Goal: Check status: Check status

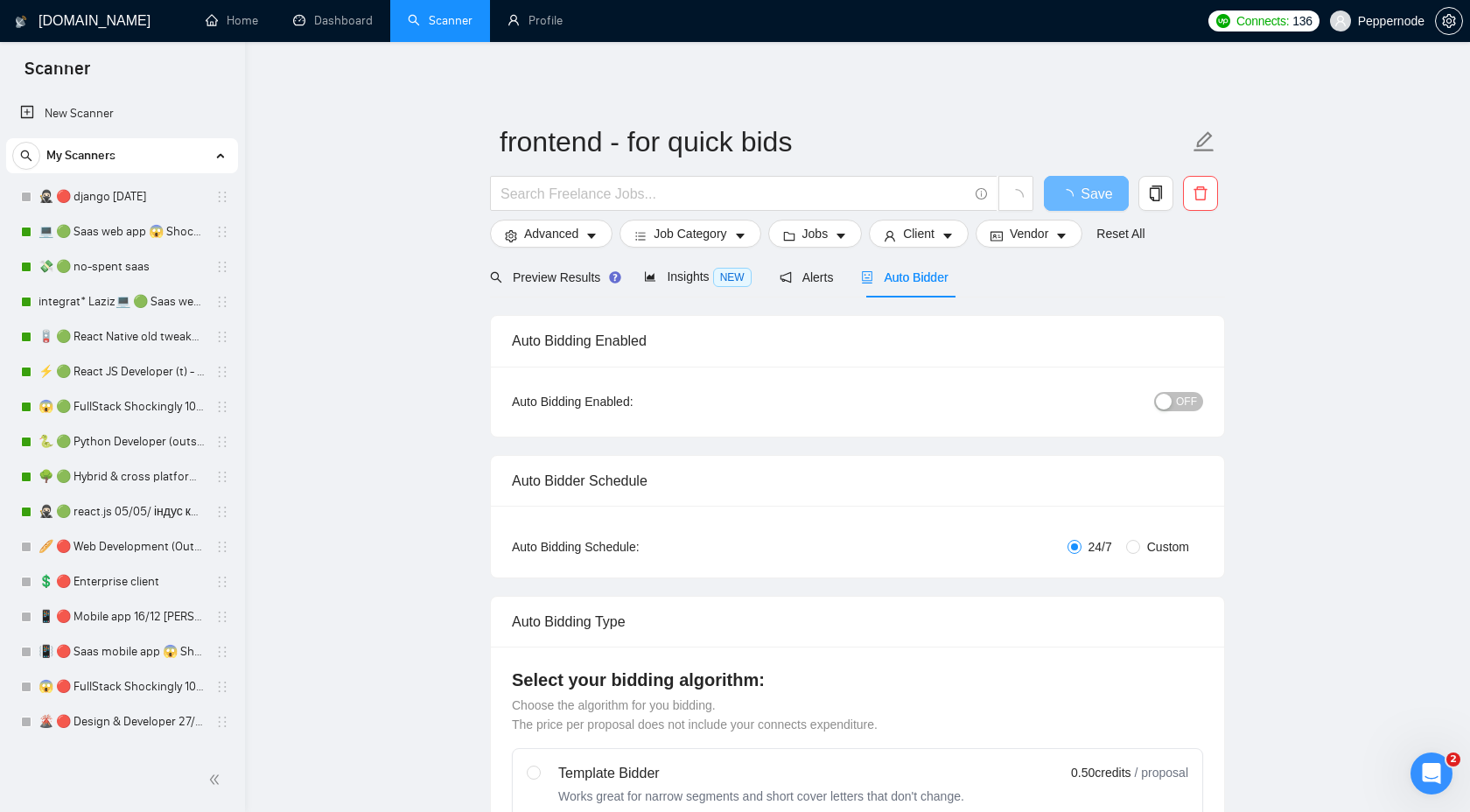
click at [345, 28] on link "Dashboard" at bounding box center [332, 20] width 80 height 15
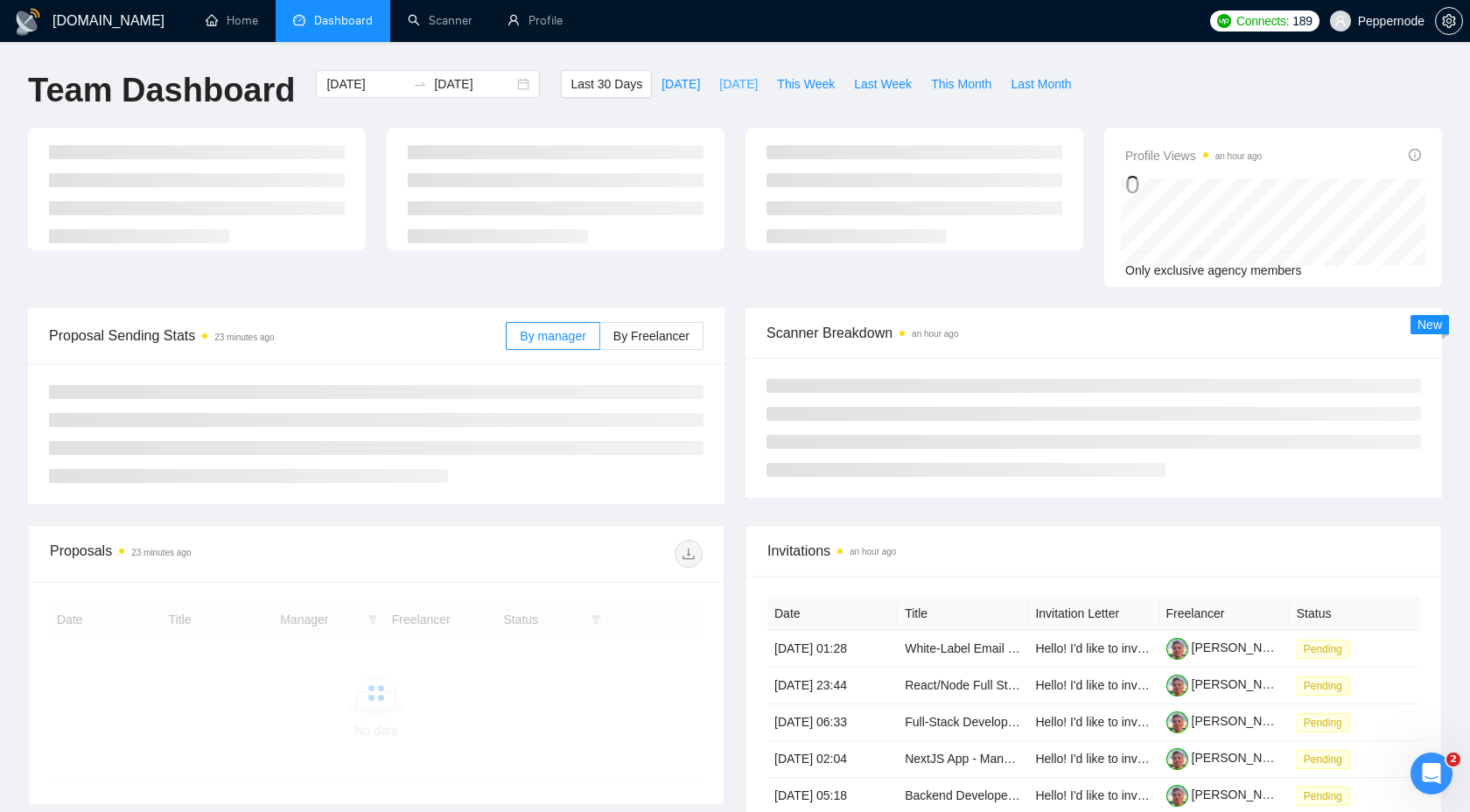
click at [729, 81] on span "[DATE]" at bounding box center [738, 83] width 38 height 19
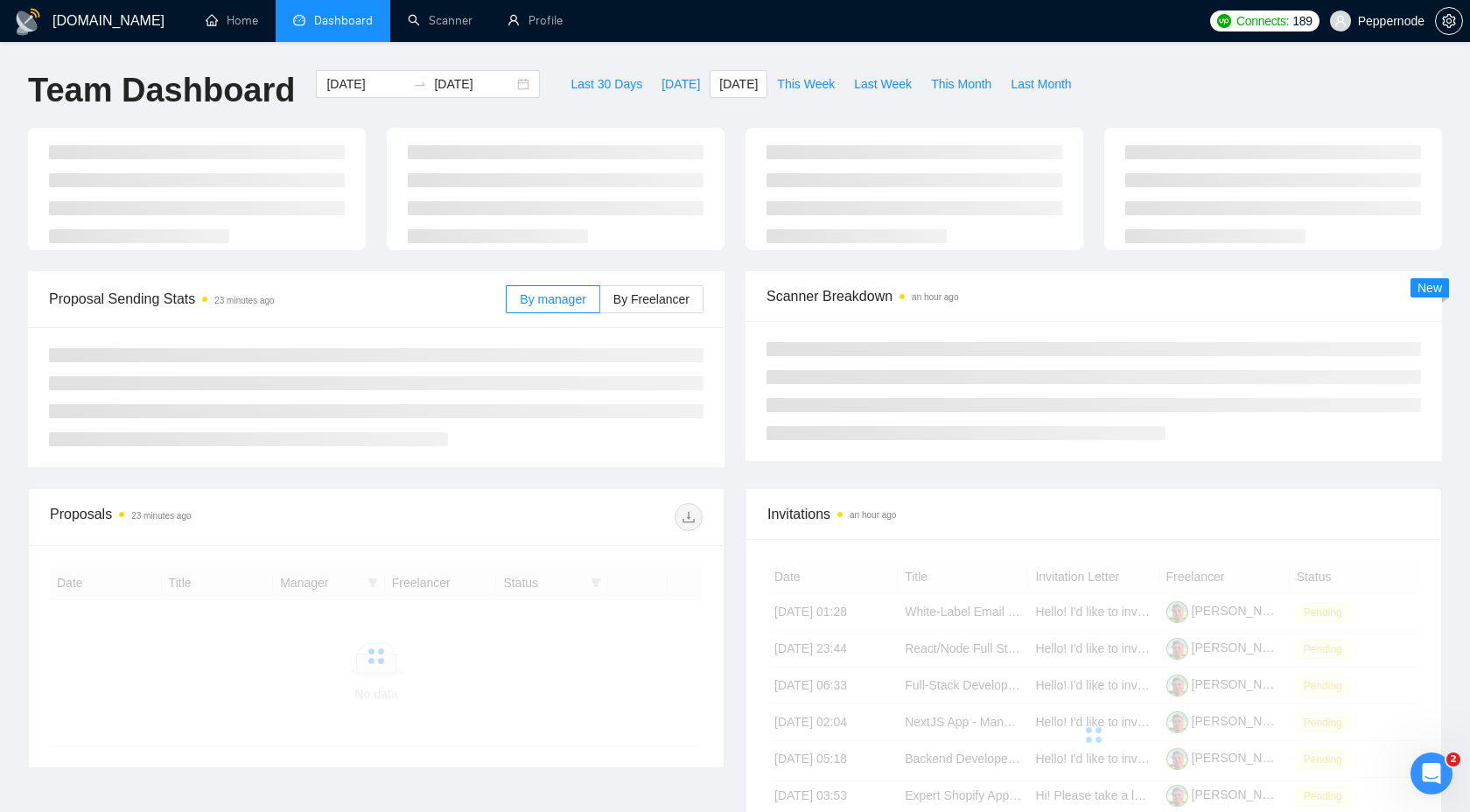
type input "2025-09-09"
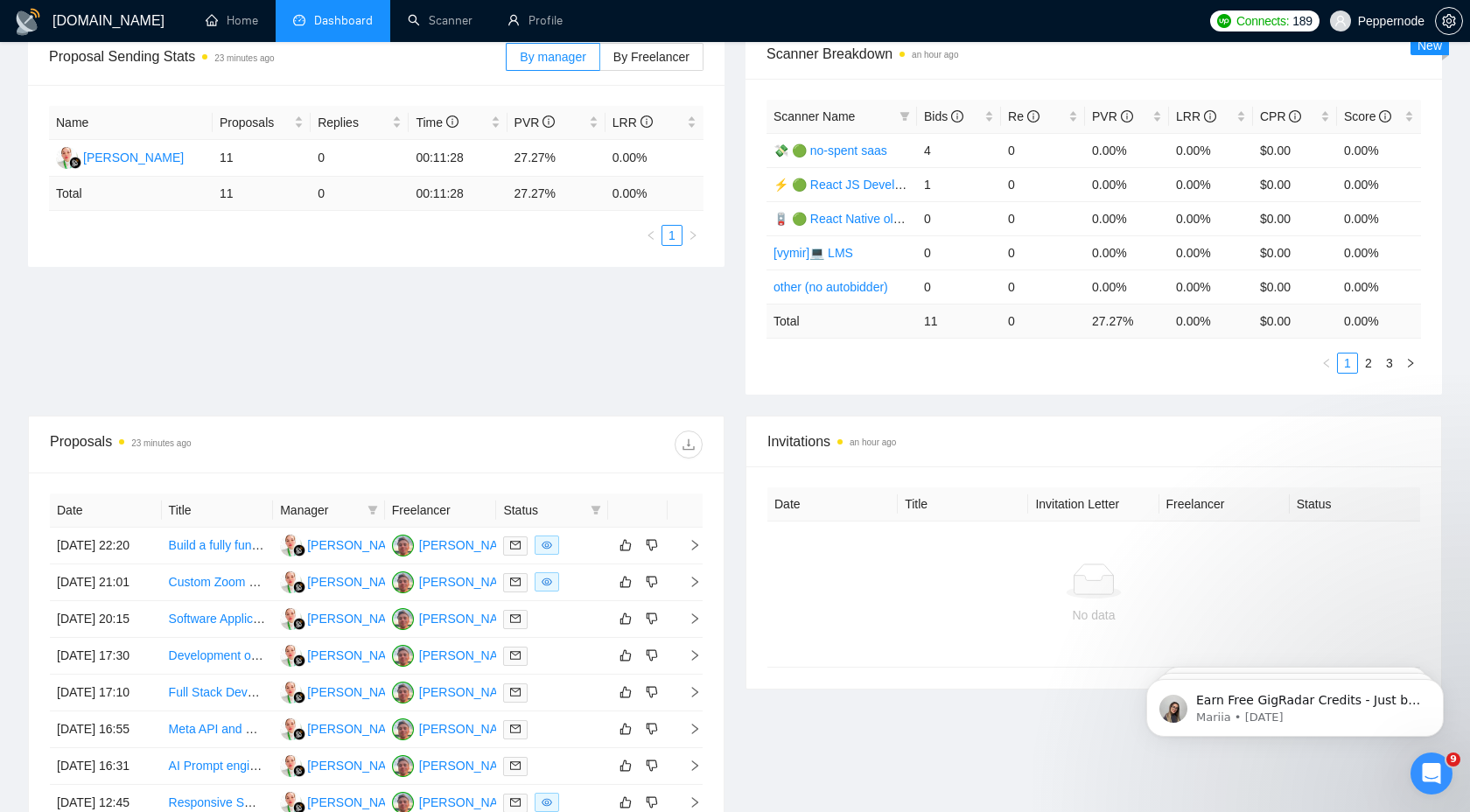
scroll to position [294, 0]
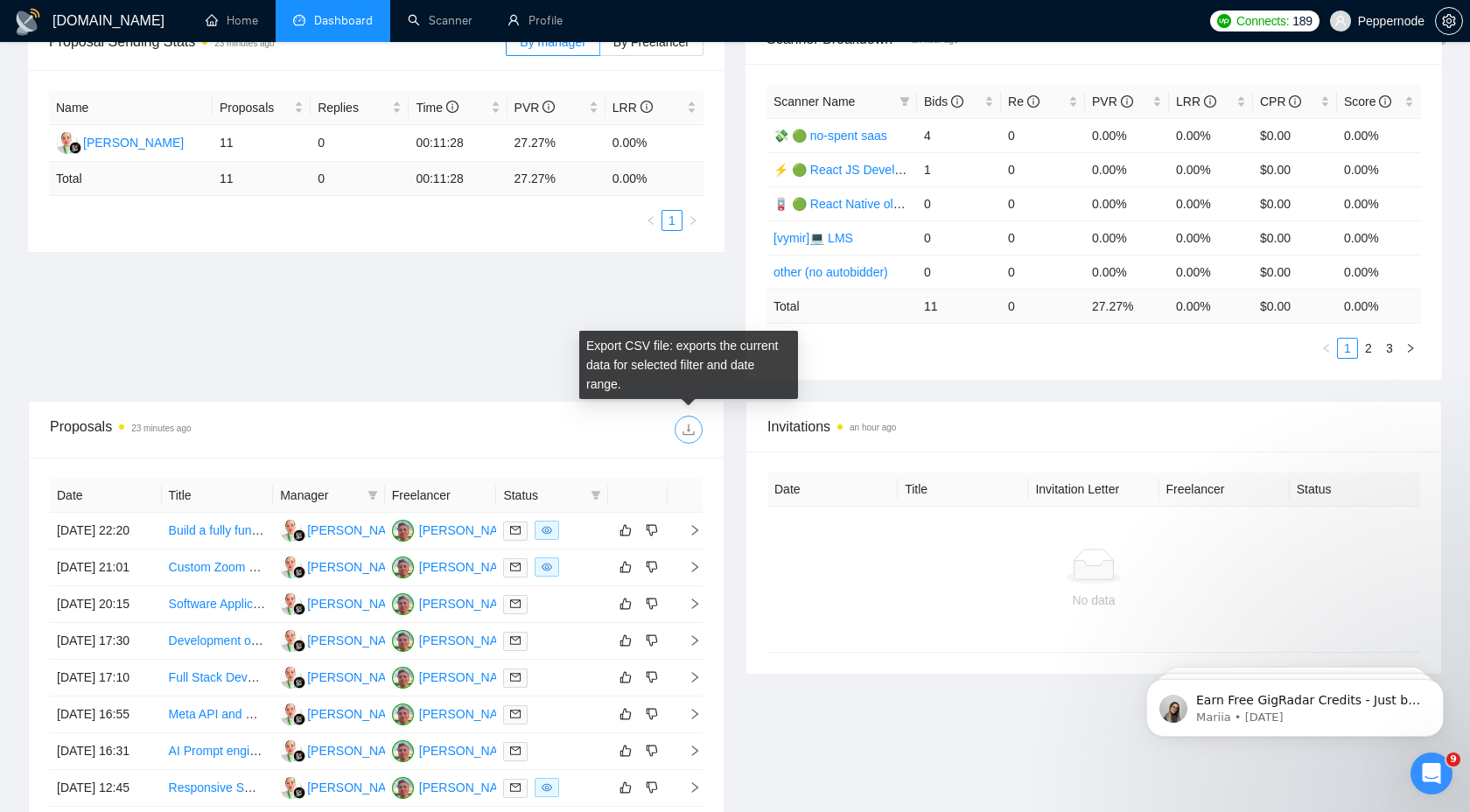
click at [685, 437] on button "button" at bounding box center [689, 429] width 28 height 28
